Goal: Find contact information: Find contact information

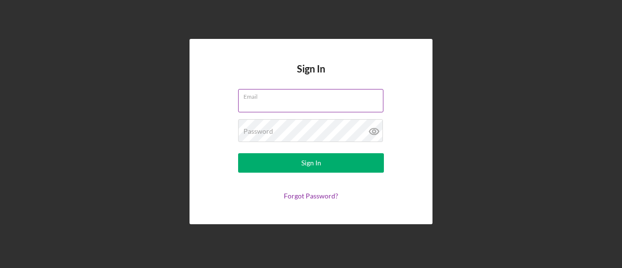
click at [256, 98] on label "Email" at bounding box center [313, 94] width 140 height 11
click at [256, 98] on input "Email" at bounding box center [310, 100] width 145 height 23
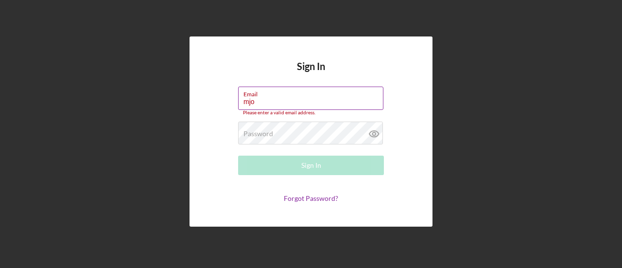
type input "[EMAIL_ADDRESS][DOMAIN_NAME]"
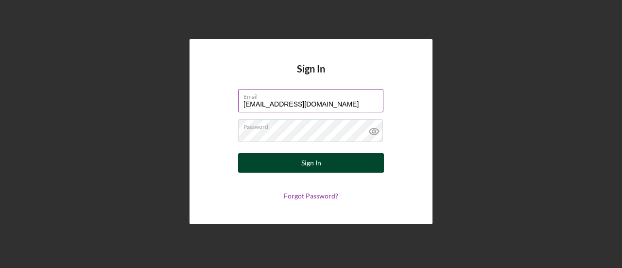
click at [297, 156] on button "Sign In" at bounding box center [311, 162] width 146 height 19
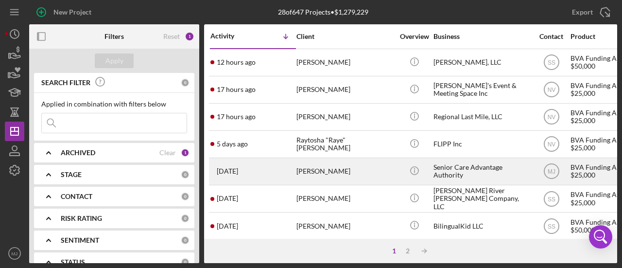
click at [319, 175] on div "[PERSON_NAME]" at bounding box center [344, 171] width 97 height 26
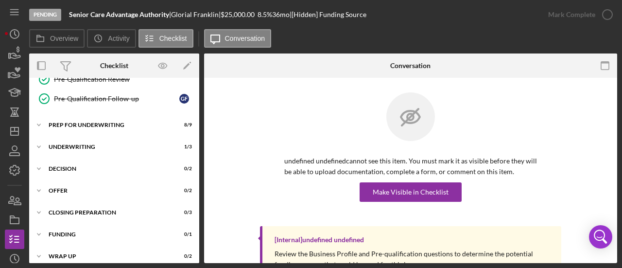
scroll to position [294, 0]
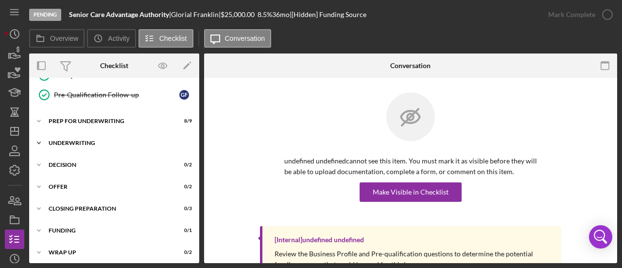
click at [85, 135] on div "Icon/Expander Underwriting 1 / 3" at bounding box center [114, 142] width 170 height 19
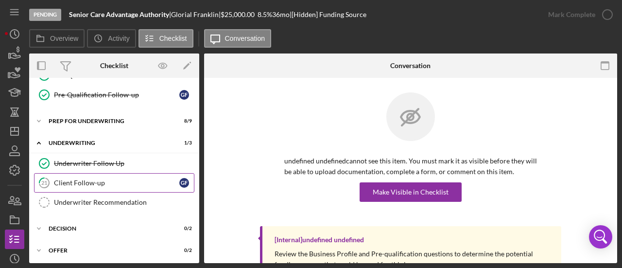
click at [85, 179] on div "Client Follow-up" at bounding box center [116, 183] width 125 height 8
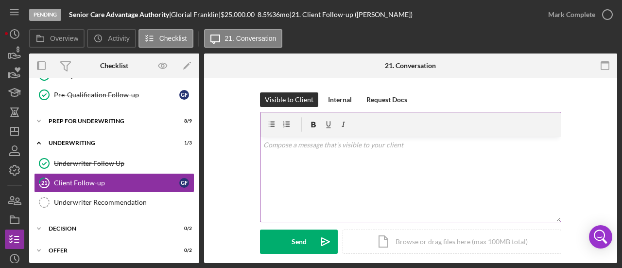
click at [317, 188] on div "v Color teal Color pink Remove color Add row above Add row below Add column bef…" at bounding box center [410, 178] width 300 height 85
click at [328, 166] on div "v Color teal Color pink Remove color Add row above Add row below Add column bef…" at bounding box center [410, 178] width 300 height 85
drag, startPoint x: 351, startPoint y: 139, endPoint x: 353, endPoint y: 145, distance: 5.7
click at [353, 145] on p "Good Morning Ms. Glorial," at bounding box center [410, 144] width 295 height 11
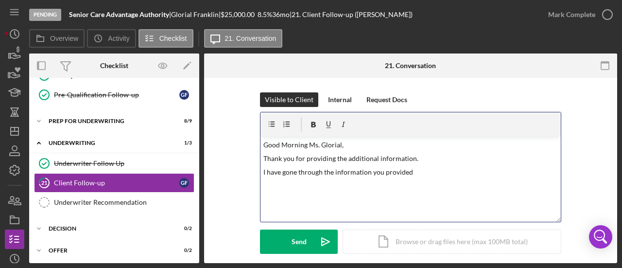
drag, startPoint x: 467, startPoint y: 178, endPoint x: 322, endPoint y: 170, distance: 145.4
click at [322, 170] on div "v Color teal Color pink Remove color Add row above Add row below Add column bef…" at bounding box center [410, 178] width 300 height 85
click at [471, 168] on p "I have gone through everything and I just have a few more questions." at bounding box center [410, 172] width 295 height 11
drag, startPoint x: 460, startPoint y: 191, endPoint x: 467, endPoint y: 186, distance: 7.7
click at [466, 187] on div "v Color teal Color pink Remove color Add row above Add row below Add column bef…" at bounding box center [410, 178] width 300 height 85
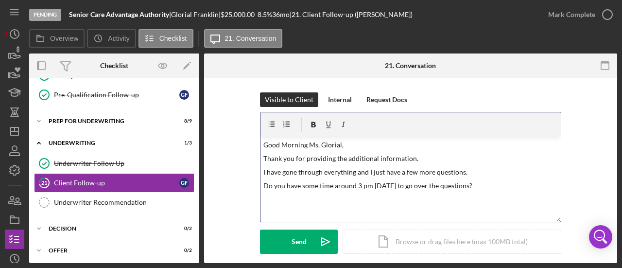
click at [473, 170] on p "I have gone through everything and I just have a few more questions." at bounding box center [410, 172] width 295 height 11
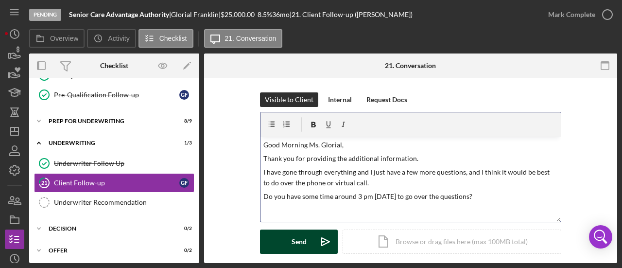
click at [291, 235] on div "Send" at bounding box center [298, 241] width 15 height 24
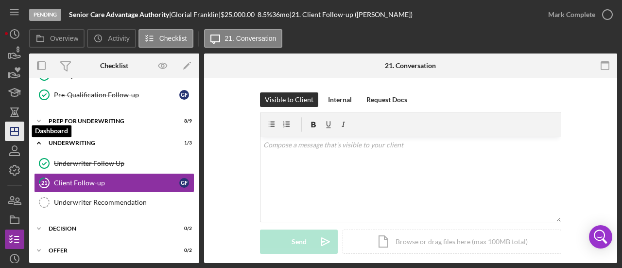
click at [17, 132] on icon "Icon/Dashboard" at bounding box center [14, 131] width 24 height 24
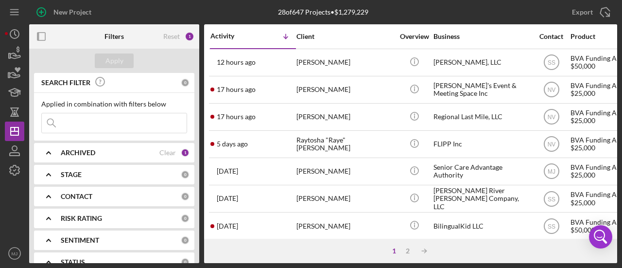
scroll to position [146, 0]
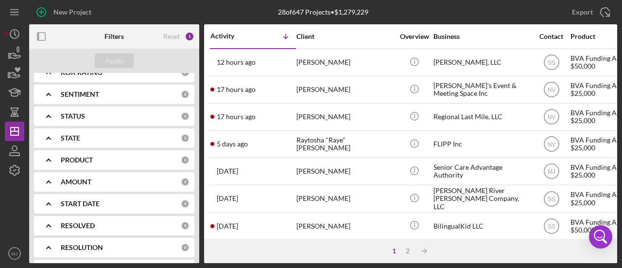
click at [105, 158] on div "PRODUCT" at bounding box center [121, 160] width 120 height 8
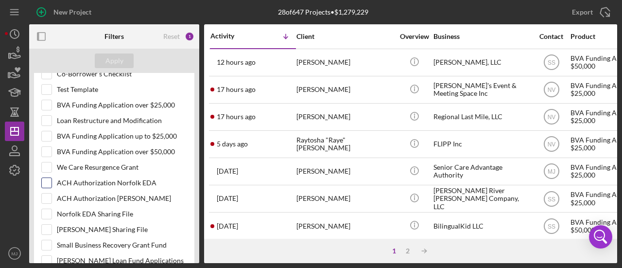
scroll to position [340, 0]
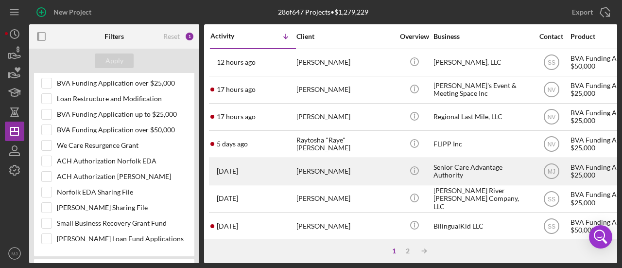
click at [312, 170] on div "[PERSON_NAME]" at bounding box center [344, 171] width 97 height 26
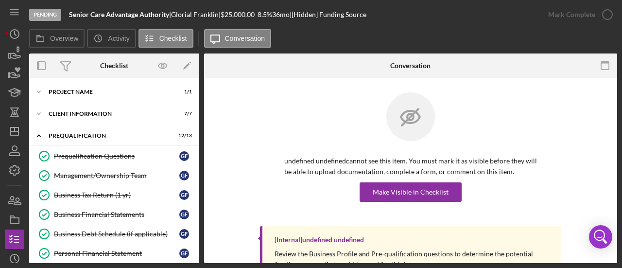
scroll to position [138, 0]
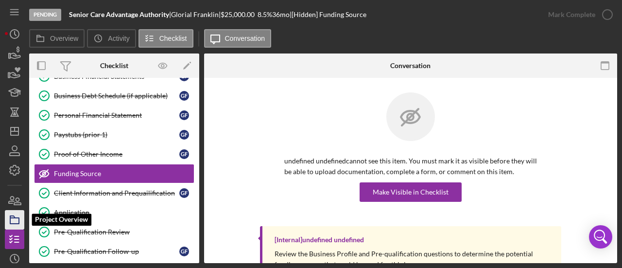
click at [13, 216] on polygon "button" at bounding box center [12, 217] width 5 height 2
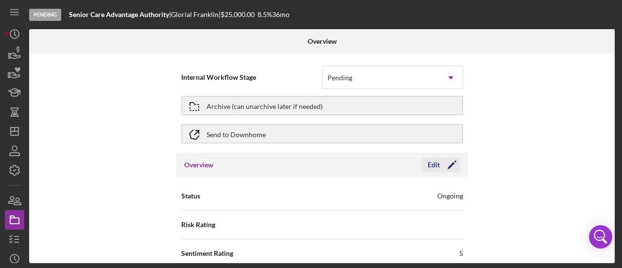
click at [442, 168] on icon "Icon/Edit" at bounding box center [452, 165] width 24 height 24
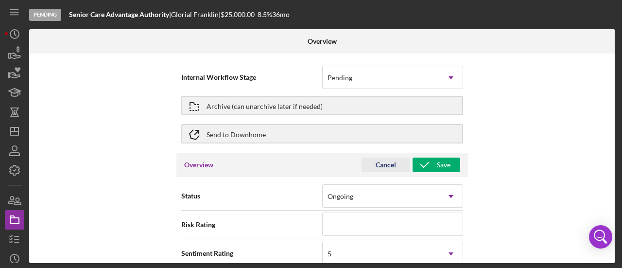
click at [388, 165] on div "Cancel" at bounding box center [385, 164] width 20 height 15
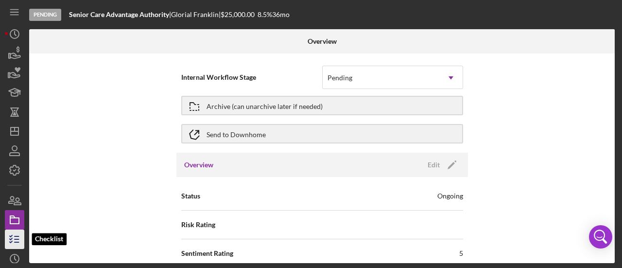
click at [17, 238] on icon "button" at bounding box center [14, 239] width 24 height 24
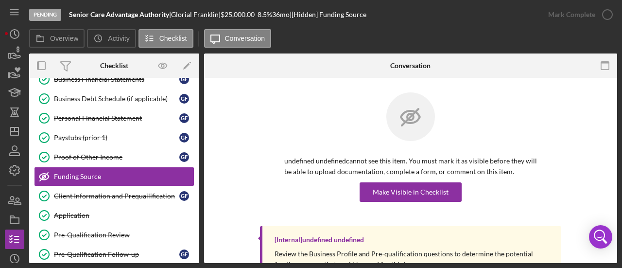
scroll to position [138, 0]
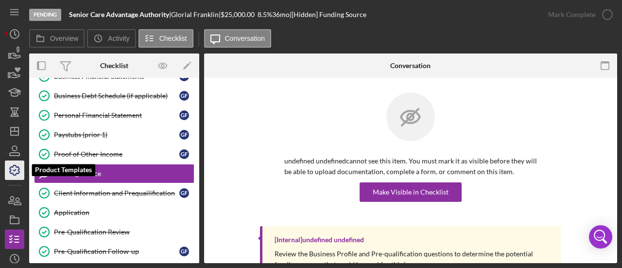
click at [19, 169] on icon "button" at bounding box center [15, 170] width 10 height 10
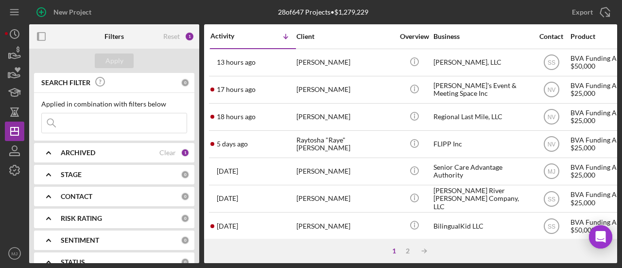
click at [78, 161] on div "ARCHIVED Clear 1" at bounding box center [125, 152] width 129 height 19
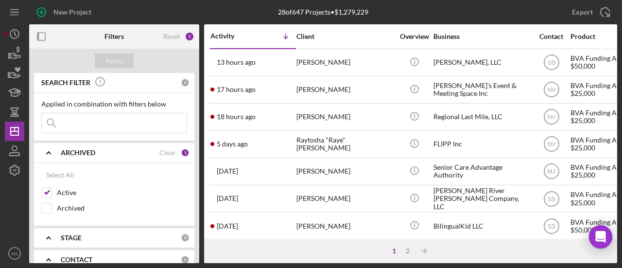
click at [81, 145] on div "ARCHIVED Clear 1" at bounding box center [125, 152] width 129 height 19
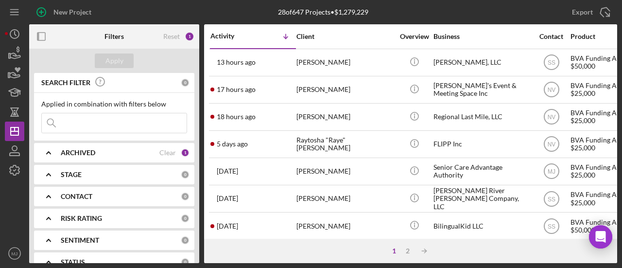
click at [82, 149] on b "ARCHIVED" at bounding box center [78, 153] width 34 height 8
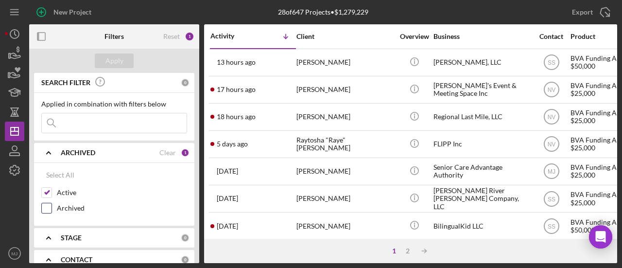
click at [47, 207] on input "Archived" at bounding box center [47, 208] width 10 height 10
checkbox input "true"
click at [48, 191] on input "Active" at bounding box center [47, 192] width 10 height 10
checkbox input "false"
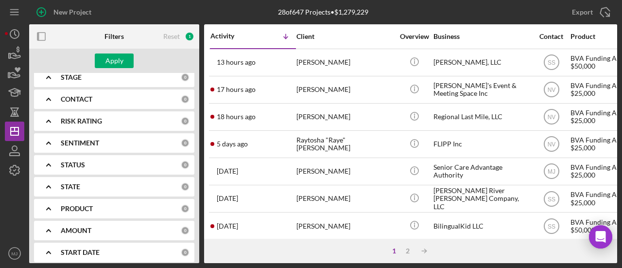
scroll to position [194, 0]
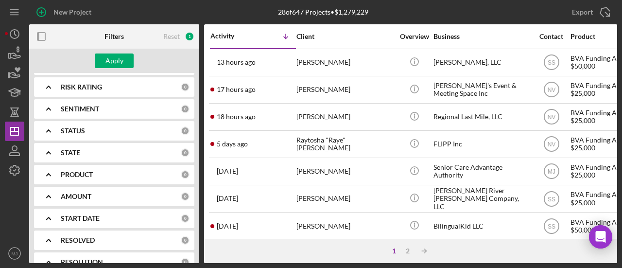
click at [96, 179] on div "PRODUCT 0" at bounding box center [125, 174] width 129 height 19
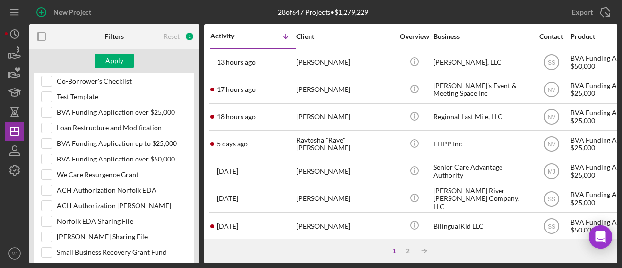
scroll to position [389, 0]
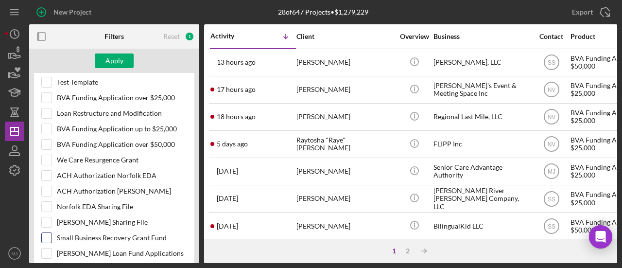
click at [90, 234] on label "Small Business Recovery Grant Fund" at bounding box center [122, 238] width 130 height 10
click at [51, 234] on input "Small Business Recovery Grant Fund" at bounding box center [47, 238] width 10 height 10
checkbox input "true"
click at [123, 53] on button "Apply" at bounding box center [114, 60] width 39 height 15
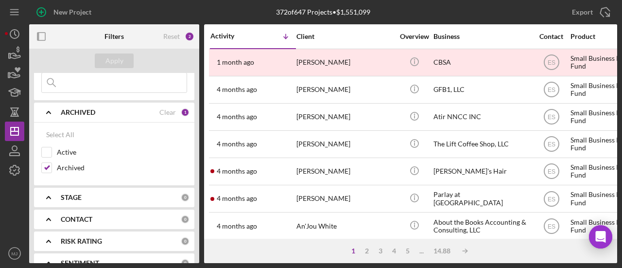
scroll to position [0, 0]
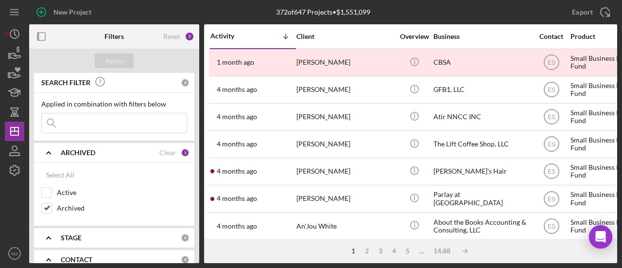
click at [128, 125] on input at bounding box center [114, 122] width 145 height 19
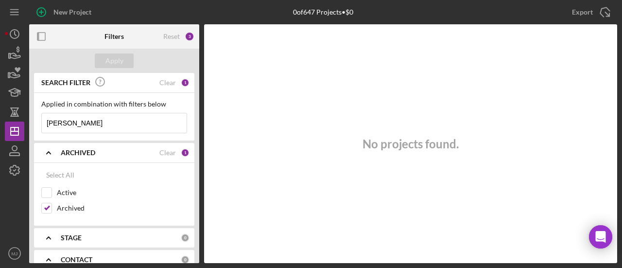
click at [83, 122] on input "hoff" at bounding box center [114, 122] width 145 height 19
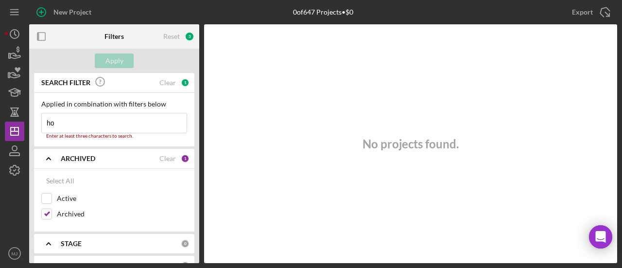
type input "h"
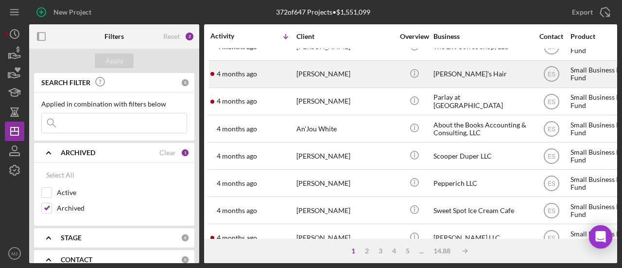
scroll to position [291, 0]
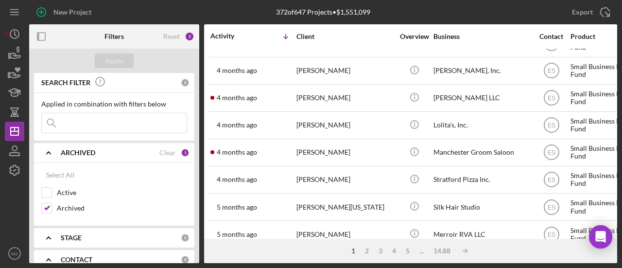
click at [126, 119] on input at bounding box center [114, 122] width 145 height 19
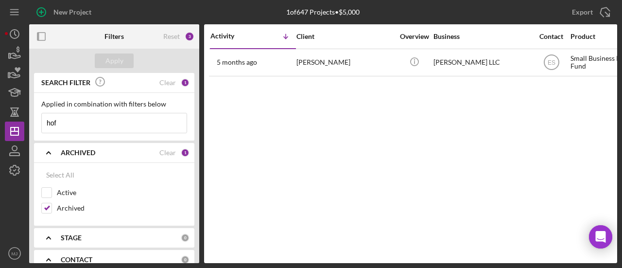
scroll to position [0, 0]
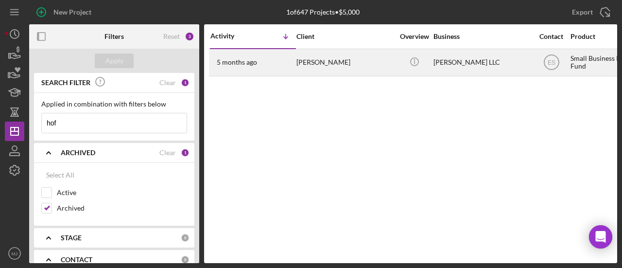
type input "hof"
click at [305, 64] on div "Natalie McNamara" at bounding box center [344, 63] width 97 height 26
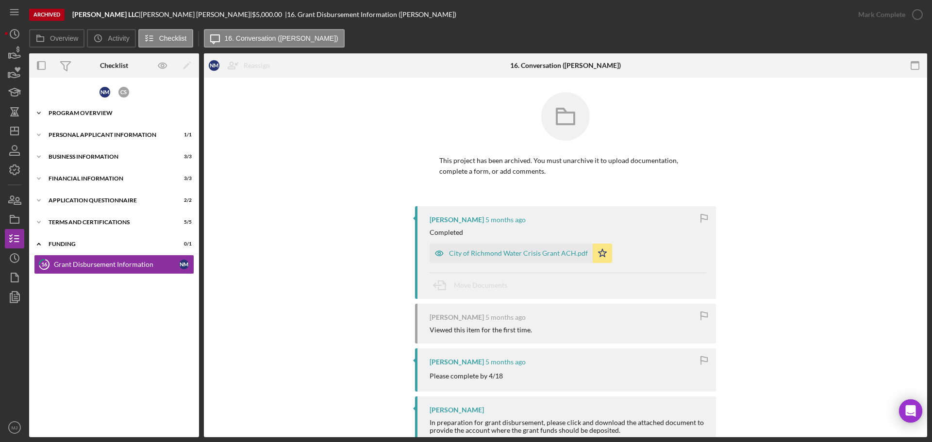
click at [74, 111] on div "Program Overview" at bounding box center [118, 113] width 138 height 6
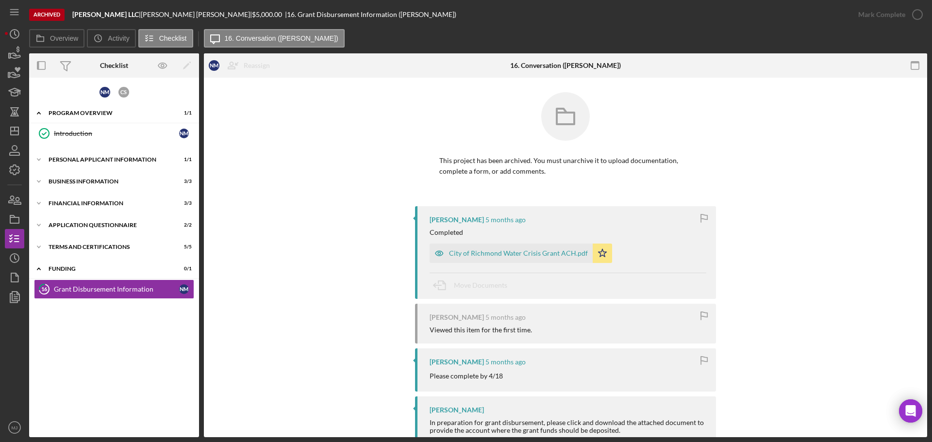
click at [77, 148] on div "N M C S Icon/Expander Program Overview 1 / 1 Introduction Introduction N M Icon…" at bounding box center [114, 258] width 170 height 350
click at [80, 162] on div "Personal Applicant Information" at bounding box center [118, 160] width 138 height 6
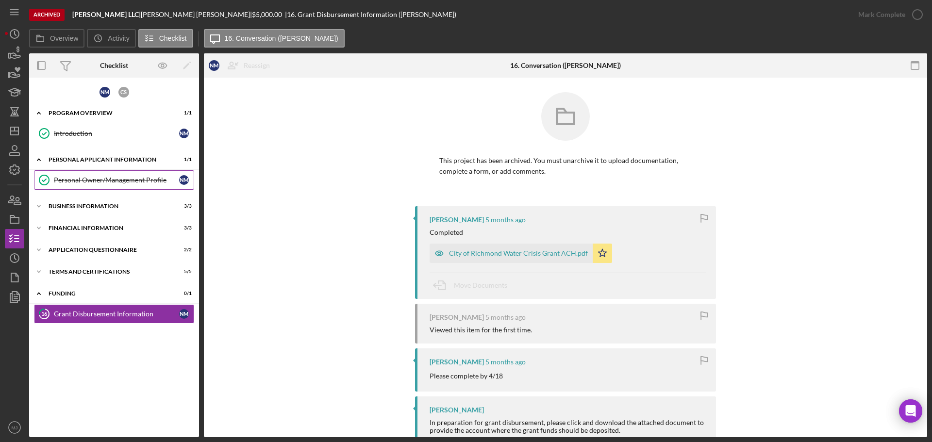
click at [92, 178] on div "Personal Owner/Management Profile" at bounding box center [116, 180] width 125 height 8
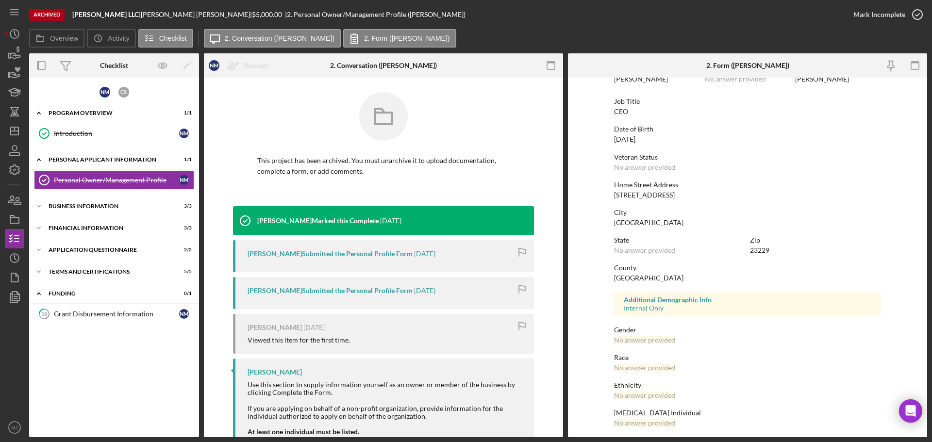
scroll to position [45, 0]
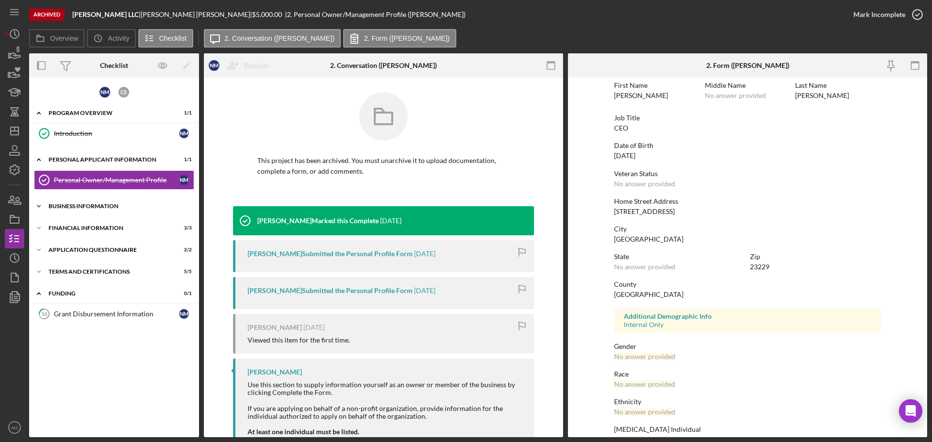
click at [119, 210] on div "Icon/Expander Business Information 3 / 3" at bounding box center [114, 206] width 170 height 19
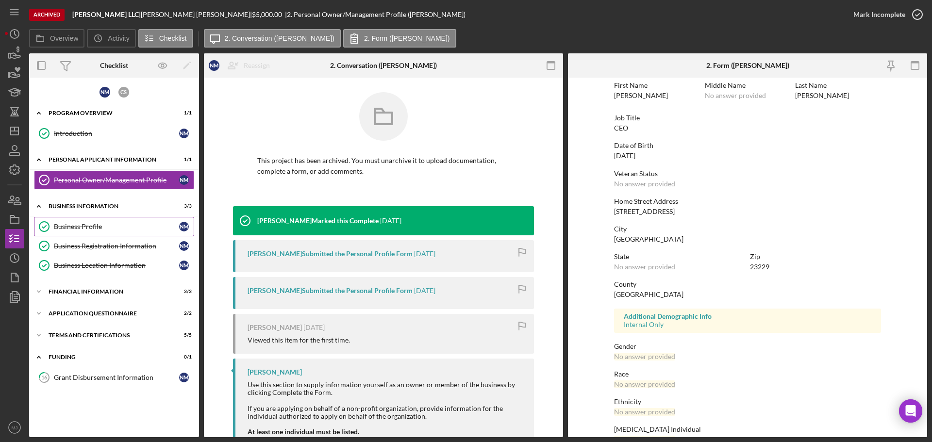
click at [102, 231] on div "Business Profile" at bounding box center [116, 227] width 125 height 8
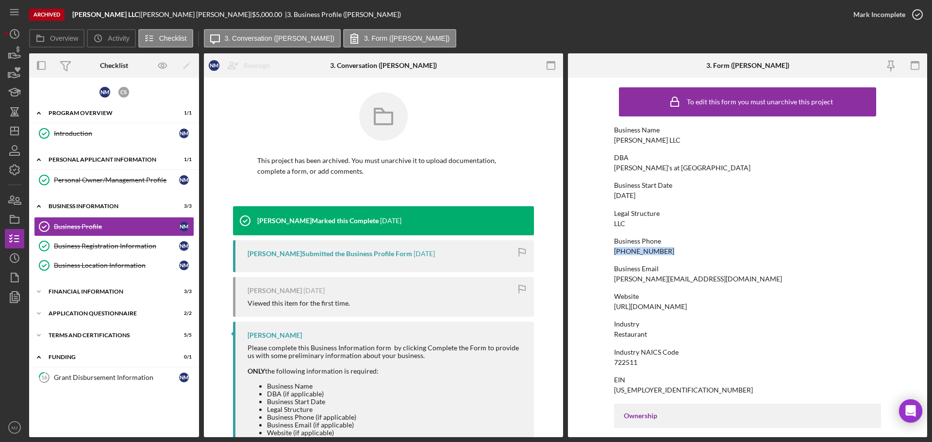
drag, startPoint x: 667, startPoint y: 253, endPoint x: 605, endPoint y: 254, distance: 62.2
click at [605, 254] on form "To edit this form you must unarchive this project Business Name Hofheimer LLC D…" at bounding box center [747, 258] width 359 height 360
copy div "(804) 372-3805"
drag, startPoint x: 673, startPoint y: 278, endPoint x: 611, endPoint y: 280, distance: 61.2
click at [611, 267] on form "To edit this form you must unarchive this project Business Name Hofheimer LLC D…" at bounding box center [747, 258] width 359 height 360
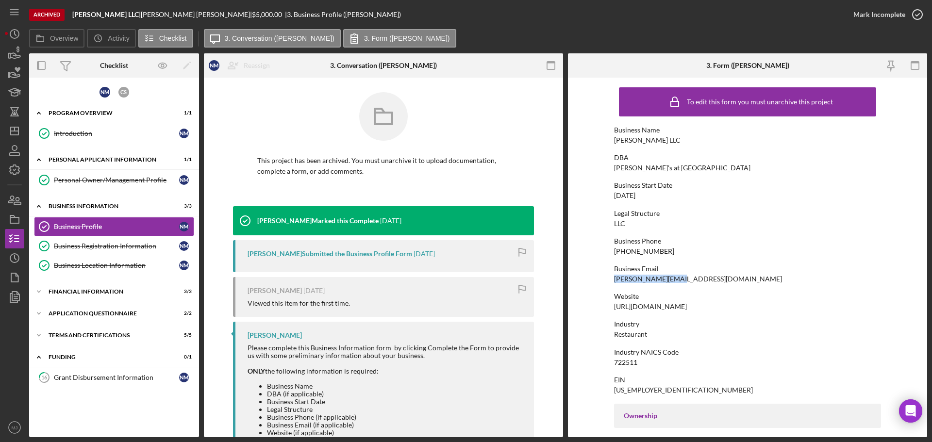
copy div "natalie@hofrva.com"
